Goal: Find specific page/section: Find specific page/section

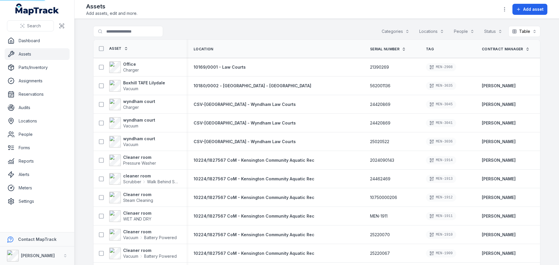
scroll to position [50, 0]
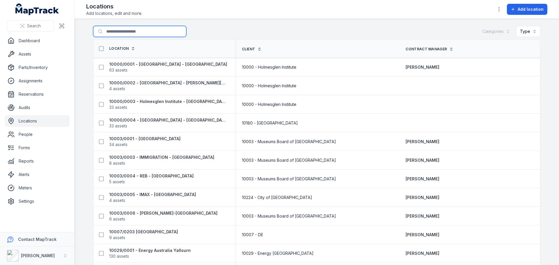
click at [154, 28] on input "Search for locations" at bounding box center [139, 31] width 93 height 11
type input "*"
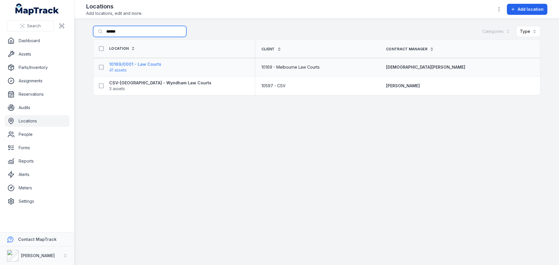
type input "******"
click at [143, 64] on strong "10169/0001 - Law Courts" at bounding box center [135, 64] width 52 height 6
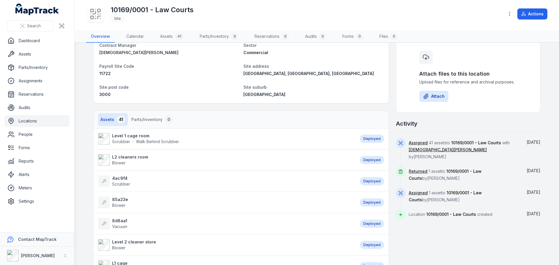
scroll to position [58, 0]
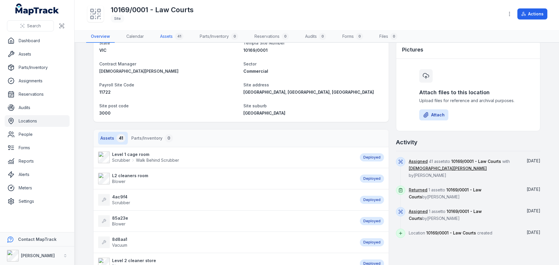
click at [177, 37] on div "41" at bounding box center [179, 36] width 8 height 7
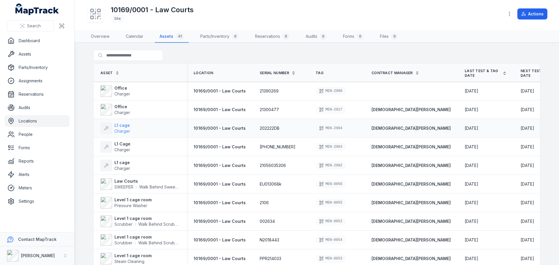
click at [125, 128] on span "Charger" at bounding box center [122, 131] width 16 height 6
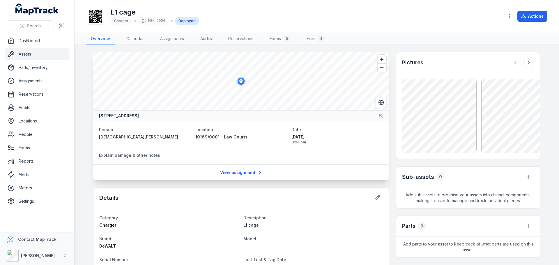
scroll to position [29, 0]
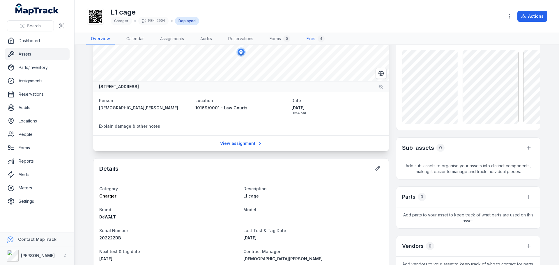
click at [311, 41] on link "Files 4" at bounding box center [315, 39] width 27 height 12
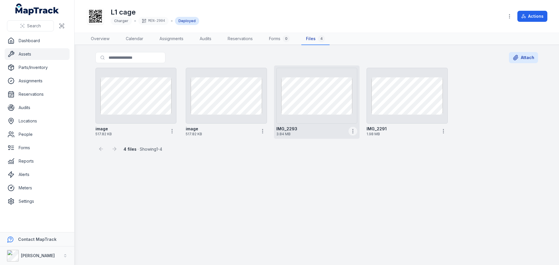
click at [353, 130] on icon "button" at bounding box center [353, 131] width 6 height 6
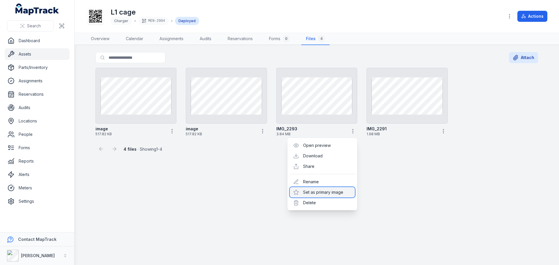
click at [337, 191] on div "Set as primary image" at bounding box center [322, 192] width 65 height 10
